Goal: Task Accomplishment & Management: Use online tool/utility

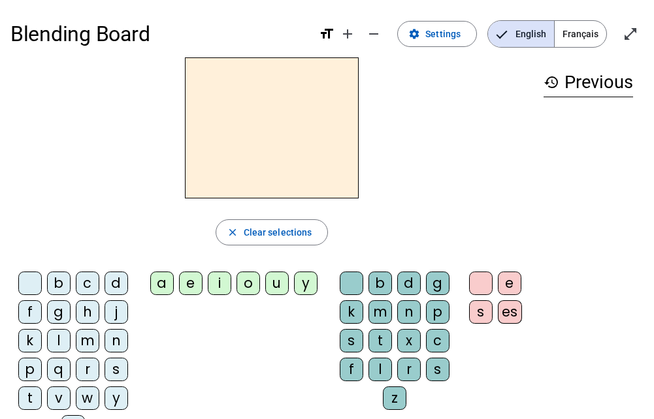
click at [478, 277] on div at bounding box center [481, 284] width 24 height 24
click at [484, 276] on div at bounding box center [481, 284] width 24 height 24
click at [432, 31] on span "Settings" at bounding box center [442, 34] width 35 height 16
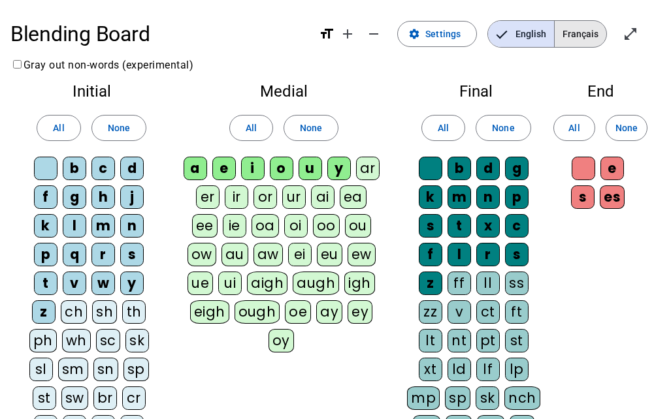
click at [573, 27] on span "Français" at bounding box center [581, 34] width 52 height 26
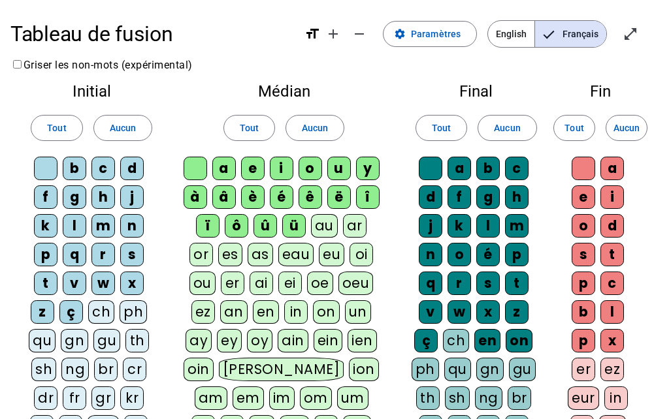
click at [583, 224] on div "o" at bounding box center [584, 226] width 24 height 24
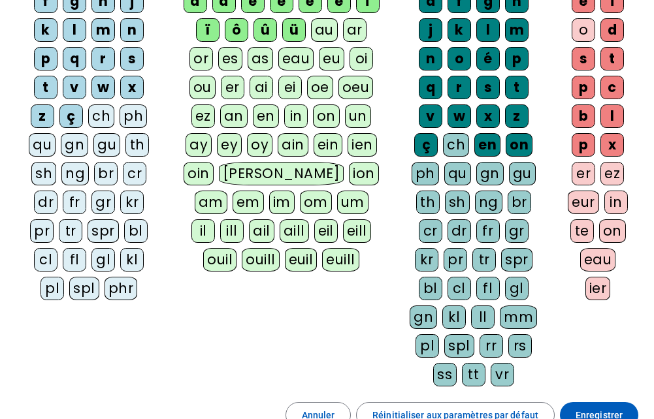
scroll to position [327, 0]
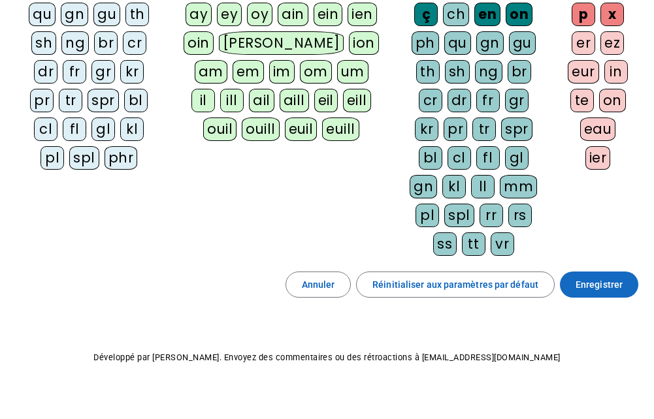
click at [593, 283] on span "Enregistrer" at bounding box center [599, 285] width 47 height 16
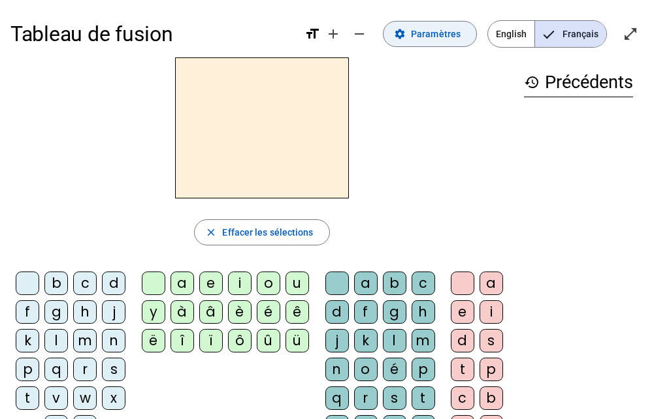
click at [423, 34] on span "Paramètres" at bounding box center [436, 34] width 50 height 16
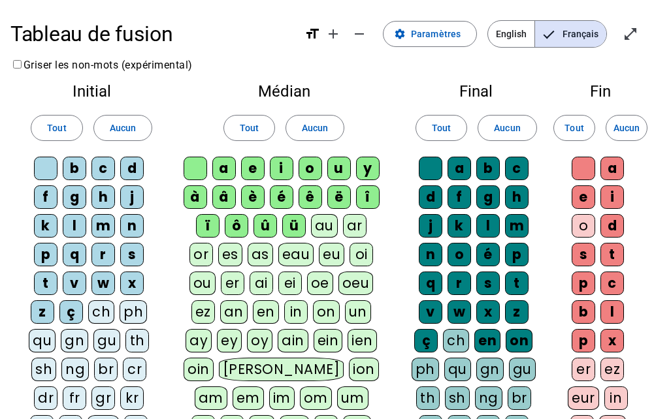
scroll to position [65, 0]
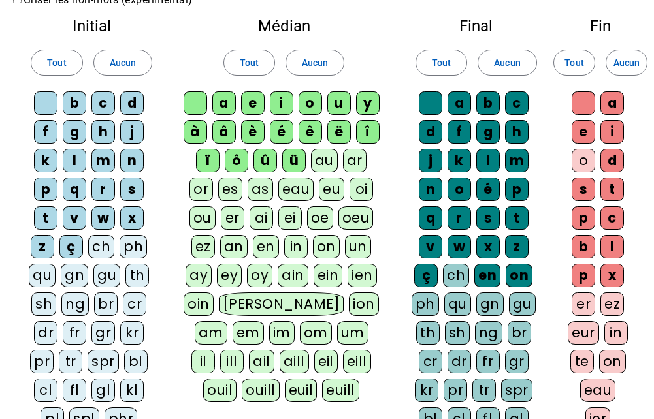
click at [581, 157] on div "o" at bounding box center [584, 161] width 24 height 24
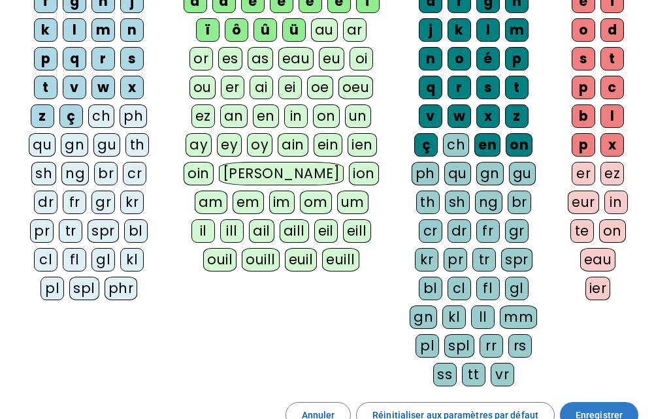
click at [601, 408] on span "Enregistrer" at bounding box center [599, 416] width 47 height 16
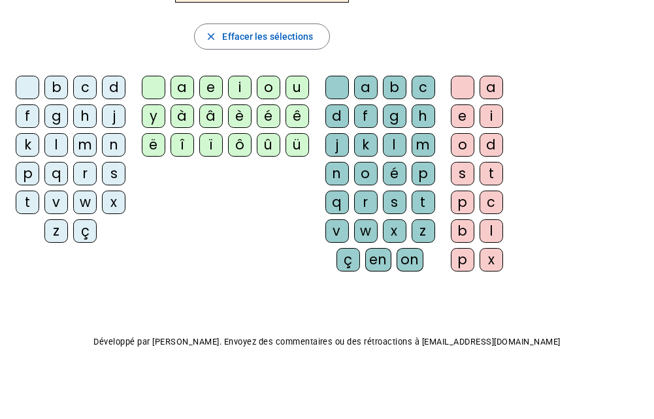
click at [599, 244] on div "history Précédents" at bounding box center [579, 61] width 130 height 400
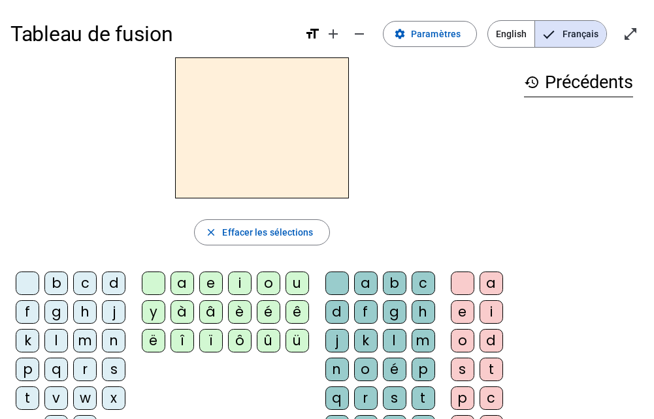
scroll to position [65, 0]
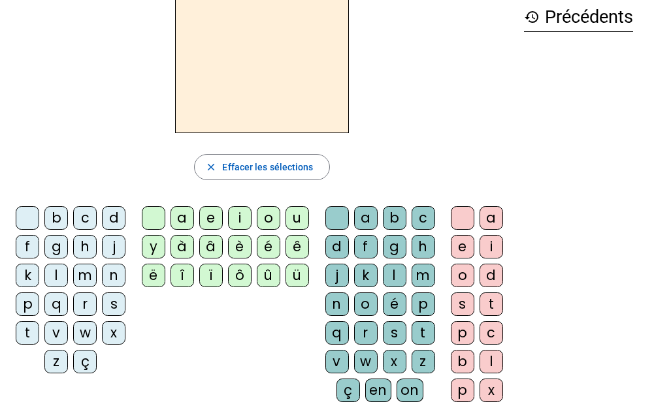
click at [114, 250] on div "j" at bounding box center [114, 247] width 24 height 24
click at [209, 222] on div "e" at bounding box center [211, 218] width 24 height 24
click at [114, 217] on div "d" at bounding box center [114, 218] width 24 height 24
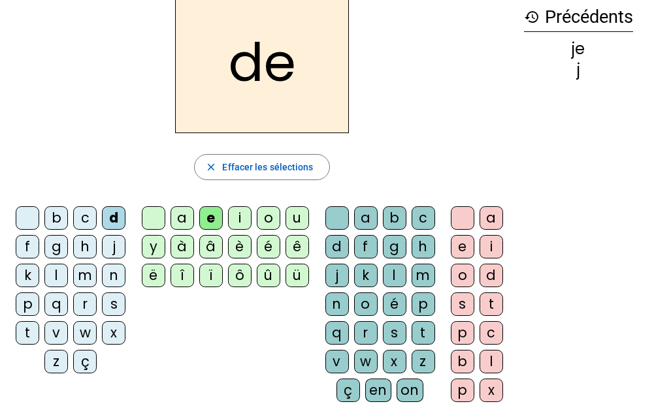
click at [84, 274] on div "m" at bounding box center [85, 276] width 24 height 24
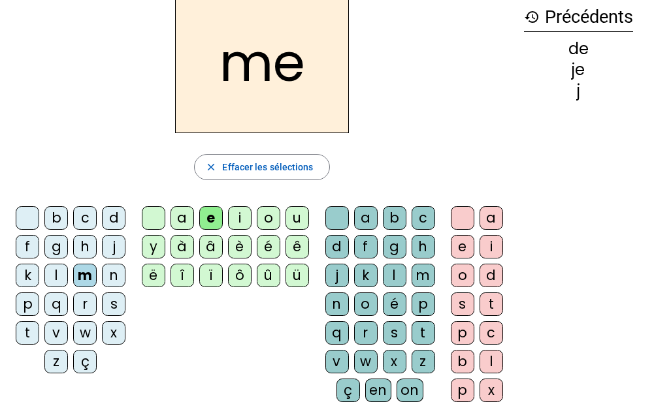
click at [56, 272] on div "l" at bounding box center [56, 276] width 24 height 24
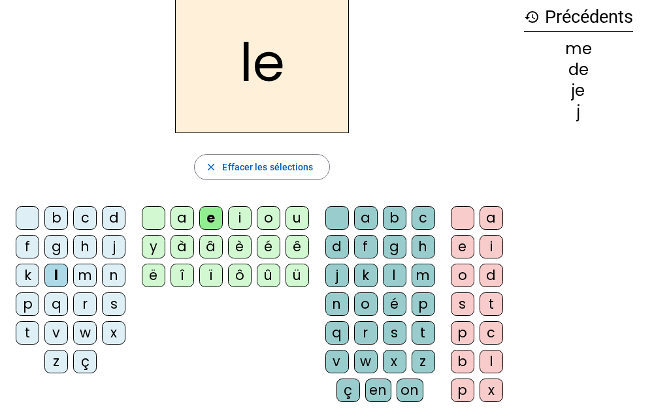
click at [295, 218] on div "u" at bounding box center [298, 218] width 24 height 24
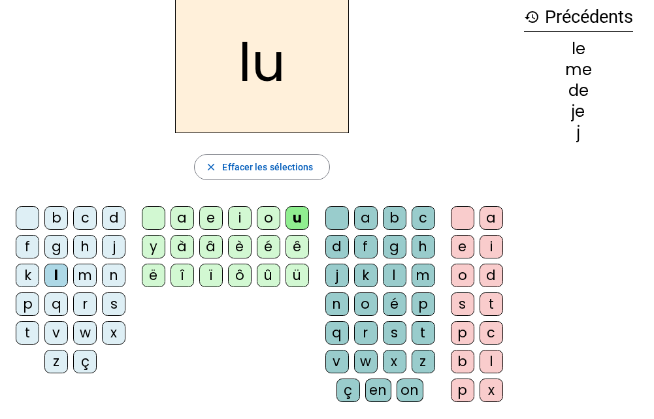
click at [56, 329] on div "v" at bounding box center [56, 333] width 24 height 24
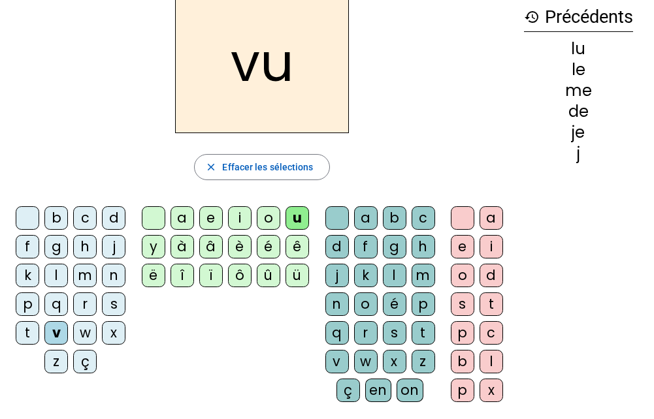
click at [59, 222] on div "b" at bounding box center [56, 218] width 24 height 24
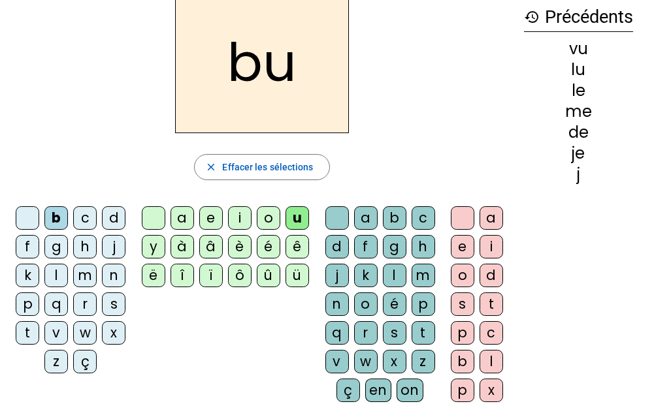
click at [112, 303] on div "s" at bounding box center [114, 305] width 24 height 24
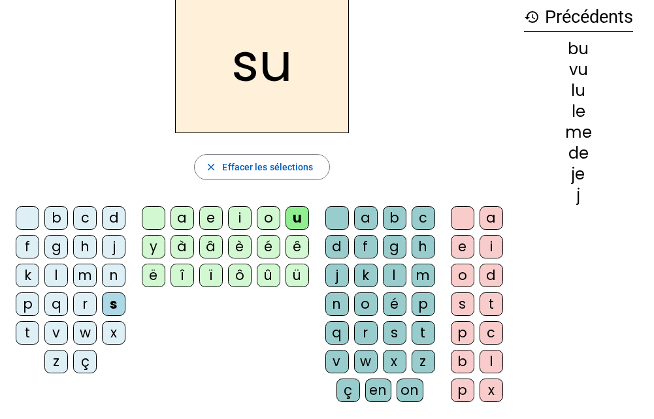
click at [180, 222] on div "a" at bounding box center [183, 218] width 24 height 24
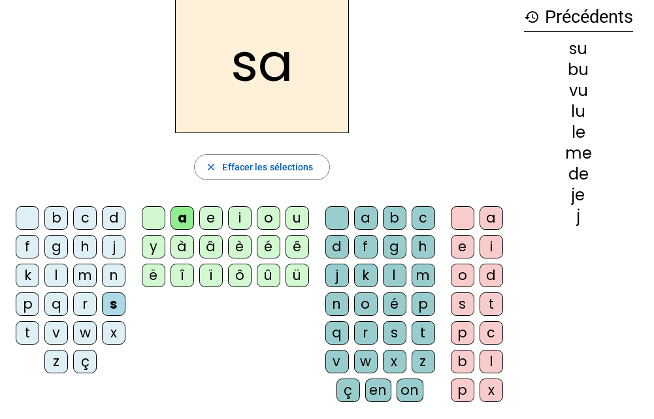
click at [50, 274] on div "l" at bounding box center [56, 276] width 24 height 24
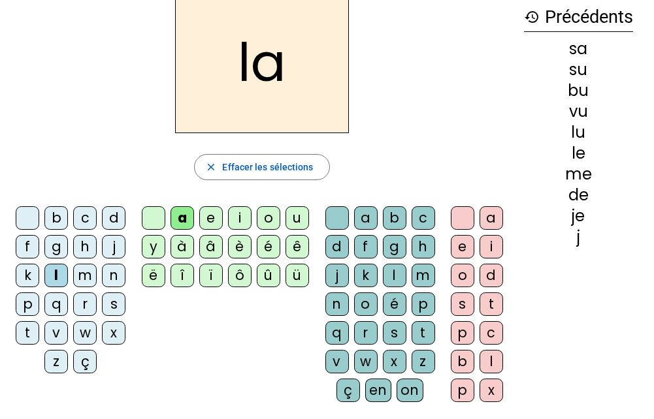
click at [49, 274] on div "l" at bounding box center [56, 276] width 24 height 24
click at [416, 219] on div "c" at bounding box center [424, 218] width 24 height 24
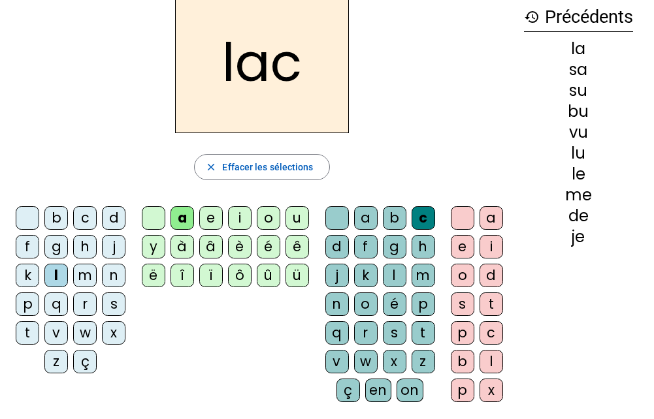
click at [114, 300] on div "s" at bounding box center [114, 305] width 24 height 24
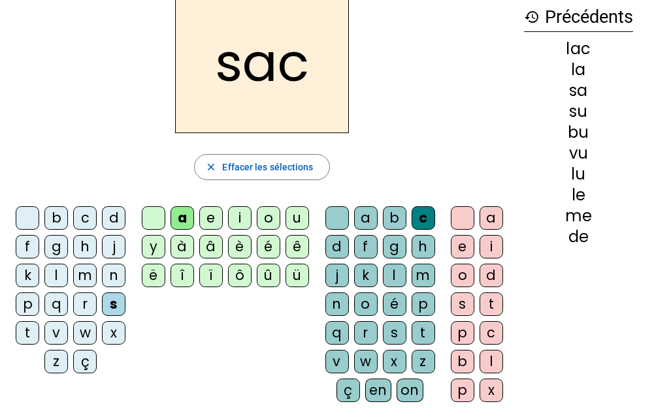
click at [20, 331] on div "t" at bounding box center [28, 333] width 24 height 24
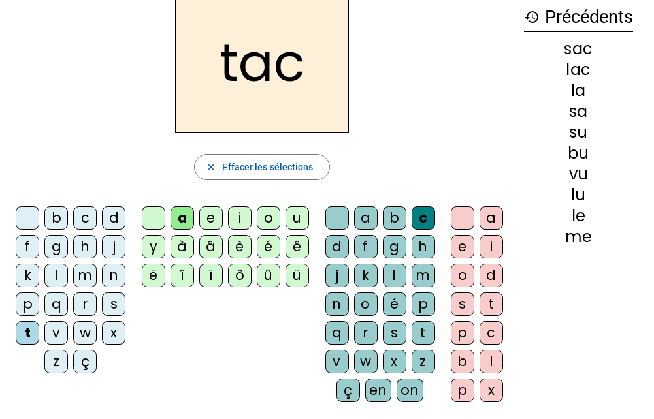
click at [455, 271] on div "o" at bounding box center [463, 276] width 24 height 24
